Goal: Browse casually: Explore the website without a specific task or goal

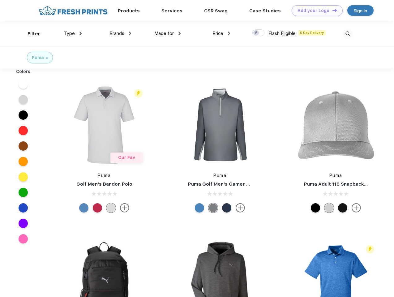
click at [315, 11] on link "Add your Logo Design Tool" at bounding box center [317, 10] width 51 height 11
click at [0, 0] on div "Design Tool" at bounding box center [0, 0] width 0 height 0
click at [332, 10] on link "Add your Logo Design Tool" at bounding box center [317, 10] width 51 height 11
click at [30, 34] on div "Filter" at bounding box center [34, 33] width 13 height 7
click at [73, 33] on span "Type" at bounding box center [69, 34] width 11 height 6
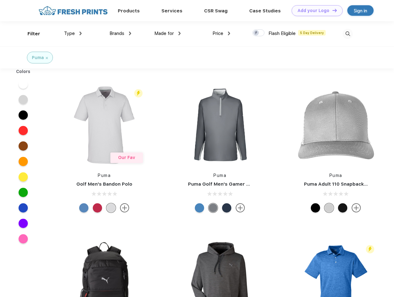
click at [120, 33] on span "Brands" at bounding box center [116, 34] width 15 height 6
click at [168, 33] on span "Made for" at bounding box center [163, 34] width 19 height 6
click at [221, 33] on span "Price" at bounding box center [217, 34] width 11 height 6
click at [259, 33] on div at bounding box center [258, 32] width 12 height 7
click at [256, 33] on input "checkbox" at bounding box center [254, 31] width 4 height 4
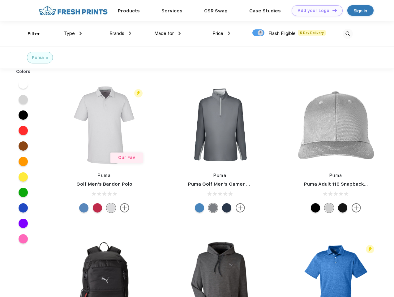
click at [348, 34] on img at bounding box center [348, 34] width 10 height 10
